Goal: Transaction & Acquisition: Purchase product/service

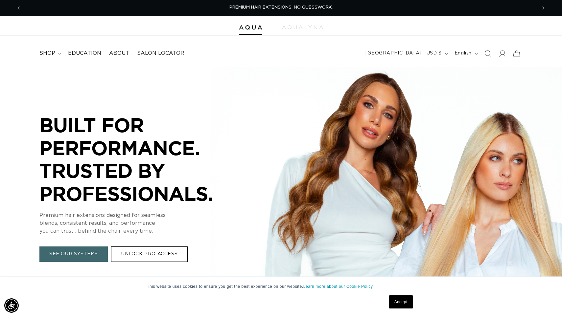
click at [49, 53] on span "shop" at bounding box center [47, 53] width 16 height 7
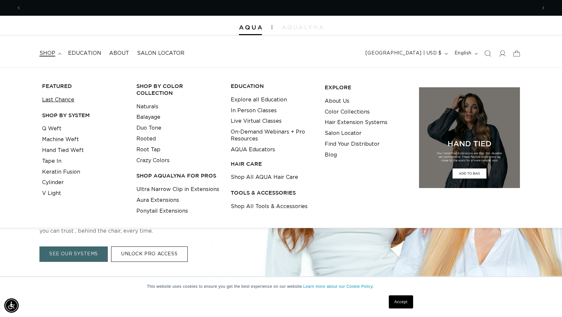
scroll to position [0, 515]
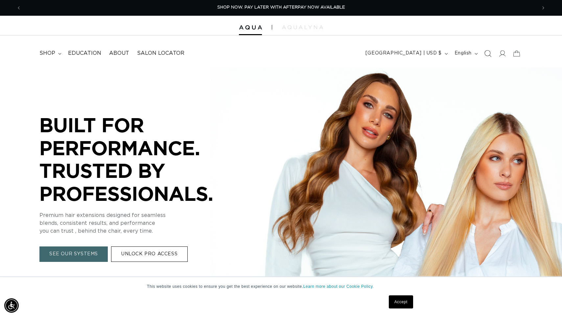
click at [486, 52] on icon "Search" at bounding box center [487, 53] width 7 height 7
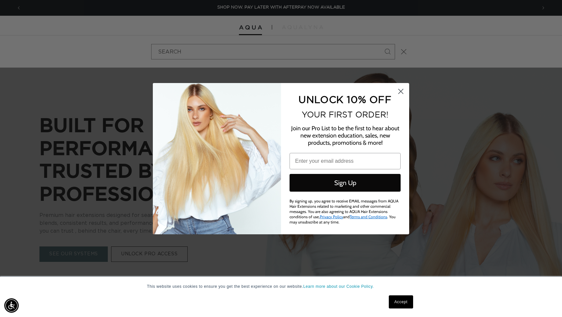
click at [401, 91] on circle "Close dialog" at bounding box center [400, 91] width 11 height 11
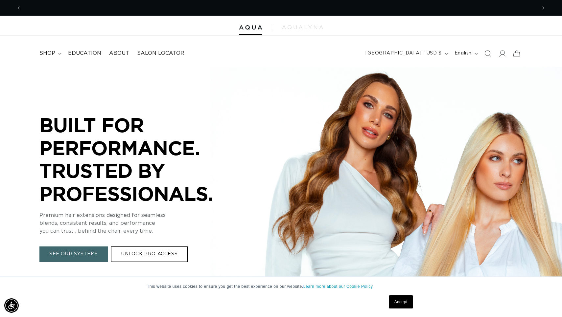
scroll to position [0, 1030]
click at [501, 54] on icon at bounding box center [501, 53] width 7 height 7
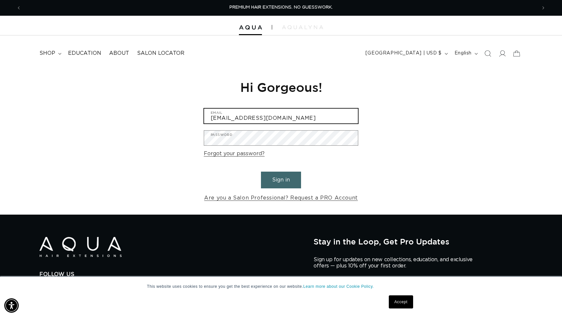
type input "saloncora@gmail.com"
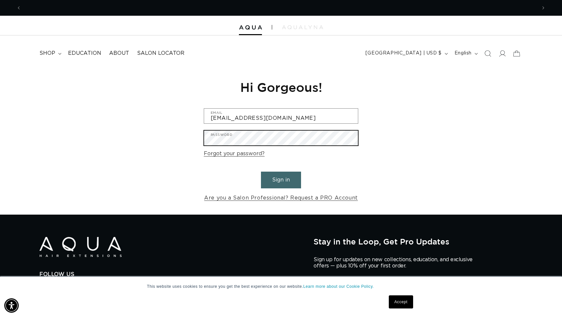
scroll to position [0, 515]
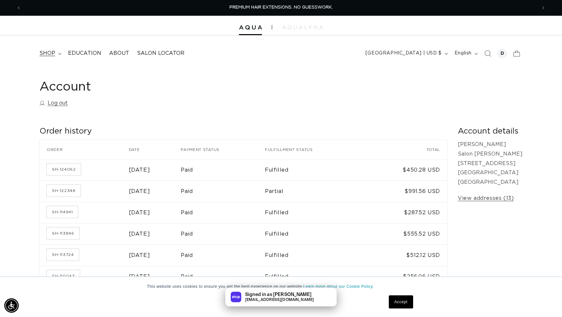
click at [45, 52] on span "shop" at bounding box center [47, 53] width 16 height 7
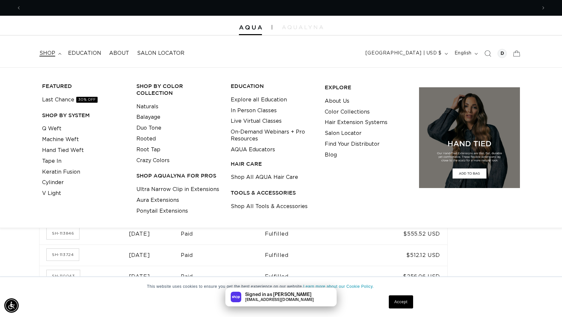
scroll to position [0, 515]
click at [482, 48] on span "Search" at bounding box center [487, 53] width 14 height 14
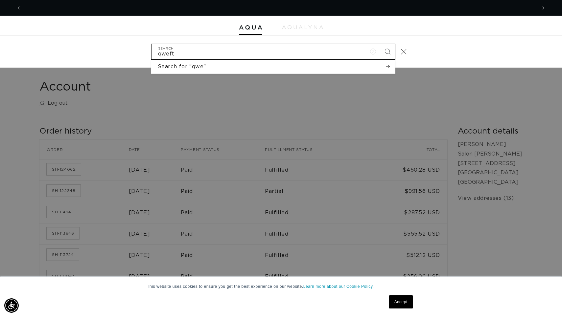
scroll to position [0, 0]
type input "qweft"
click at [387, 51] on button "Search" at bounding box center [387, 51] width 14 height 14
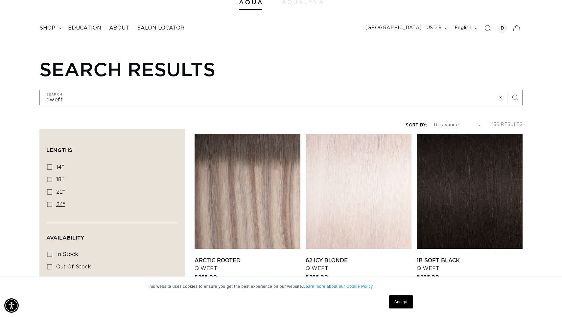
scroll to position [0, 515]
click at [50, 178] on icon at bounding box center [49, 179] width 5 height 5
click at [50, 178] on input "18" 18" (82 products)" at bounding box center [49, 179] width 5 height 5
checkbox input "true"
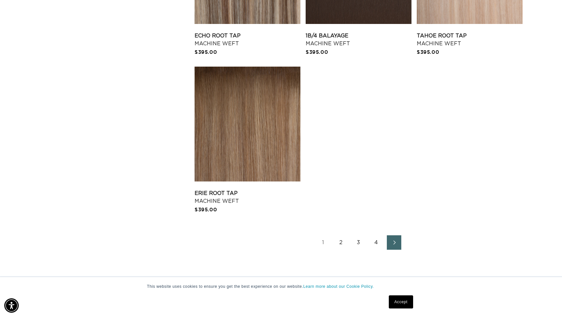
scroll to position [1356, 0]
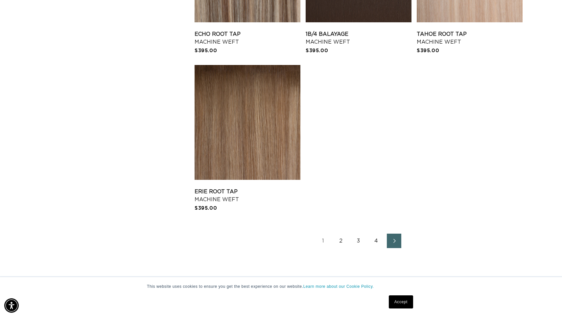
click at [341, 242] on link "2" at bounding box center [340, 241] width 14 height 14
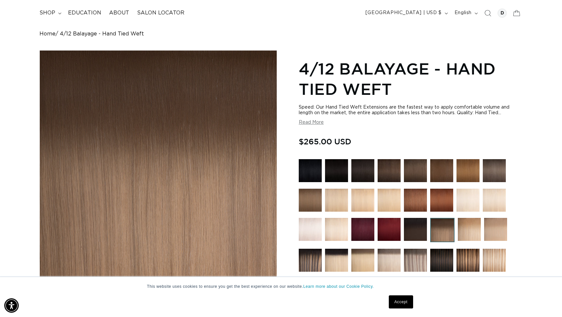
click at [360, 206] on img at bounding box center [362, 200] width 23 height 23
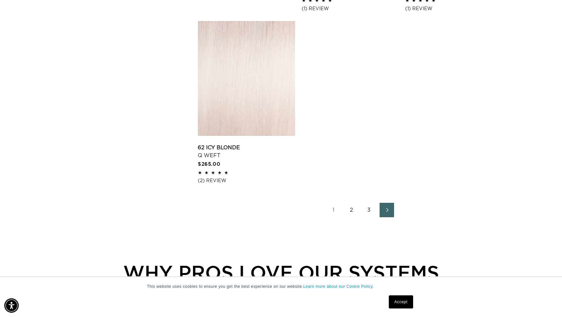
scroll to position [1063, 0]
click at [351, 207] on link "2" at bounding box center [351, 209] width 14 height 14
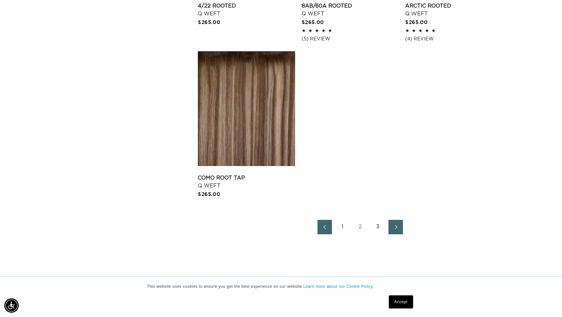
scroll to position [1047, 0]
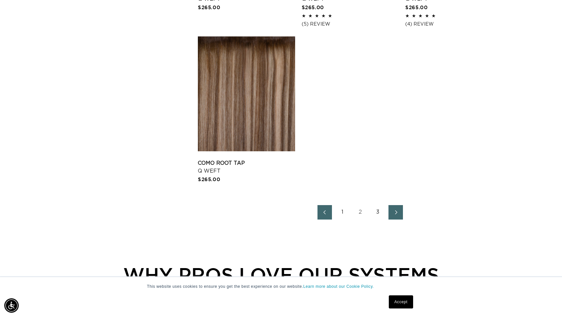
click at [378, 211] on link "3" at bounding box center [378, 212] width 14 height 14
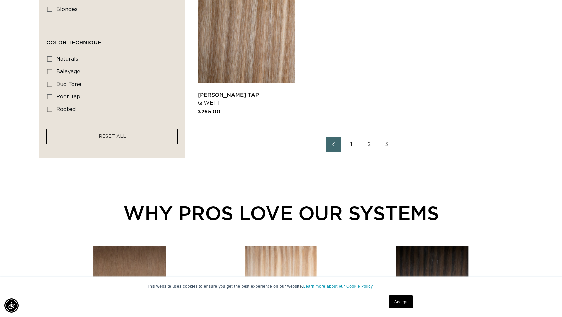
scroll to position [0, 515]
click at [369, 141] on link "2" at bounding box center [369, 144] width 14 height 14
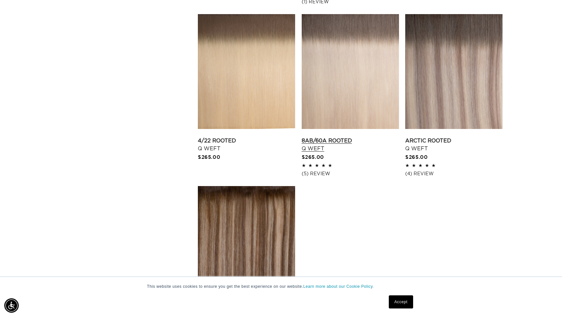
scroll to position [0, 1030]
click at [346, 142] on link "8AB/60A Rooted Q Weft" at bounding box center [350, 145] width 97 height 16
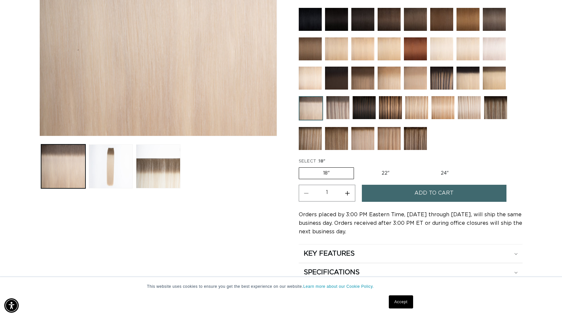
scroll to position [210, 0]
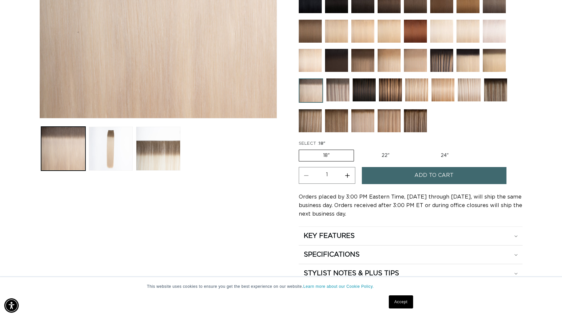
click at [397, 176] on button "Add to cart" at bounding box center [434, 175] width 145 height 17
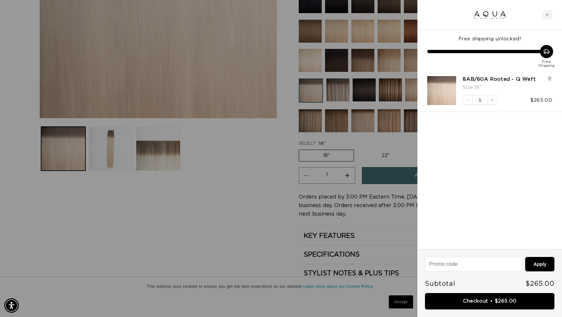
scroll to position [0, 0]
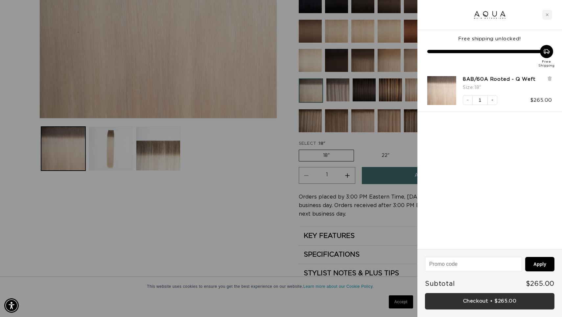
click at [479, 304] on link "Checkout • $265.00" at bounding box center [489, 301] width 129 height 17
